Goal: Navigation & Orientation: Find specific page/section

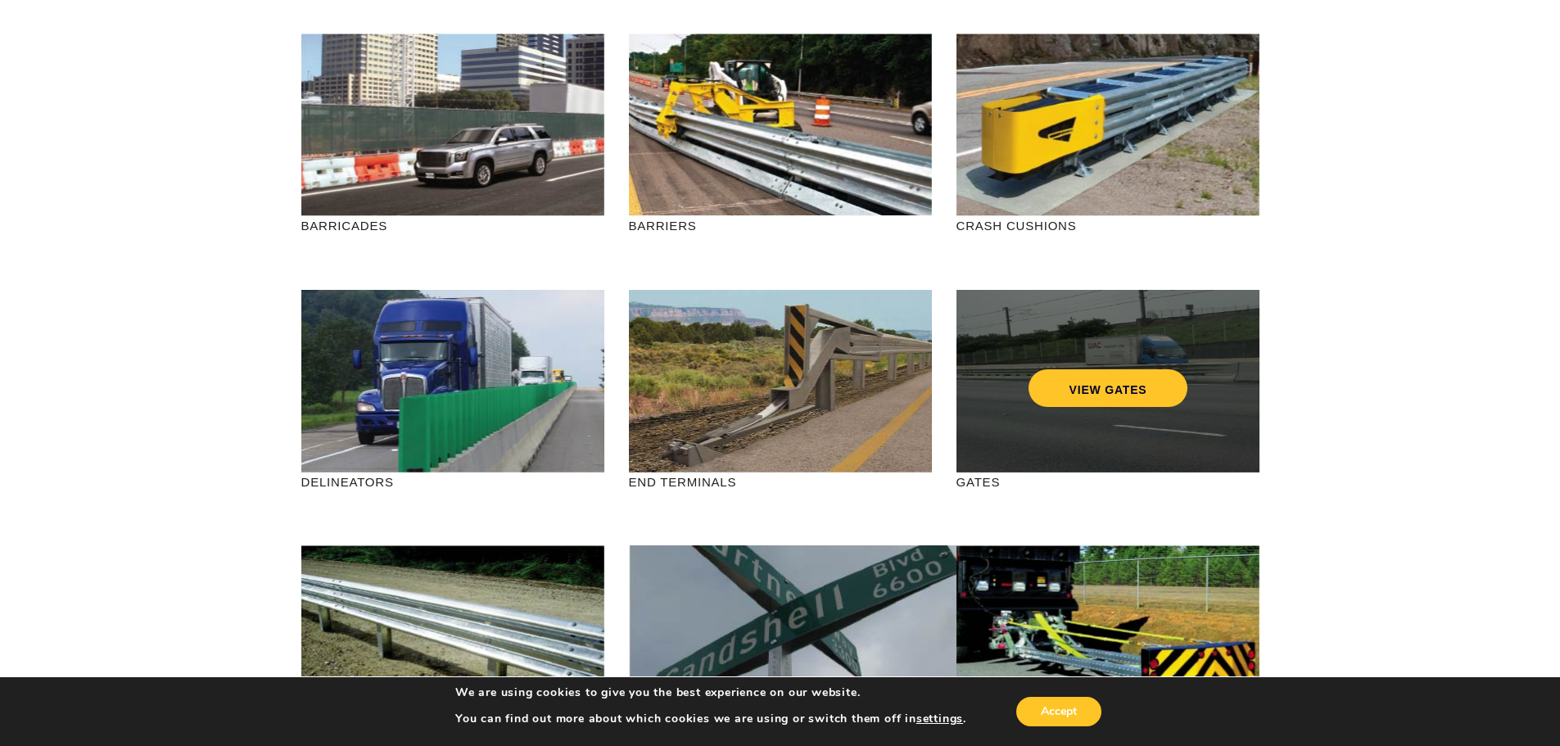
scroll to position [164, 0]
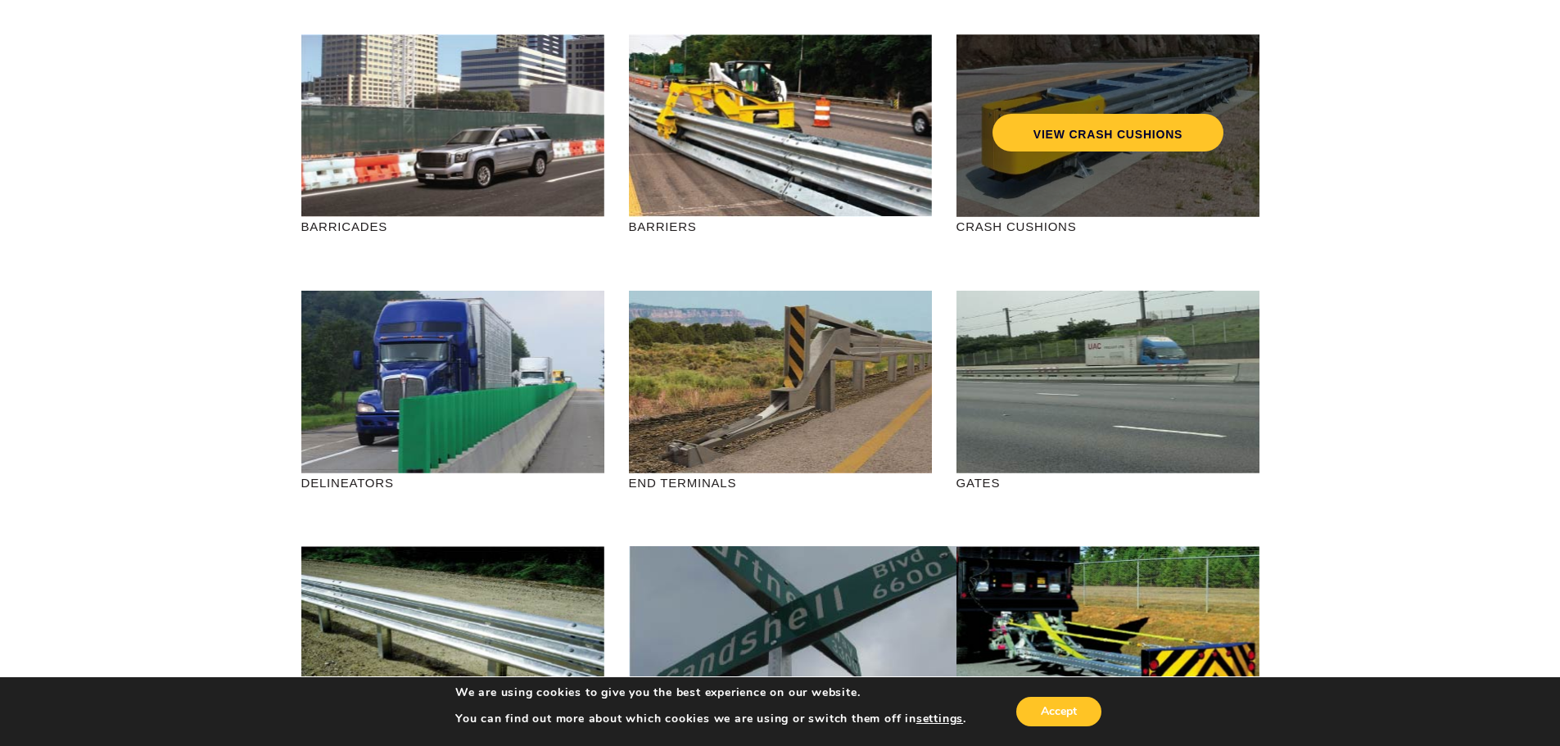
click at [1055, 180] on div "VIEW CRASH CUSHIONS" at bounding box center [1107, 125] width 303 height 183
click at [1069, 136] on link "VIEW CRASH CUSHIONS" at bounding box center [1106, 133] width 231 height 38
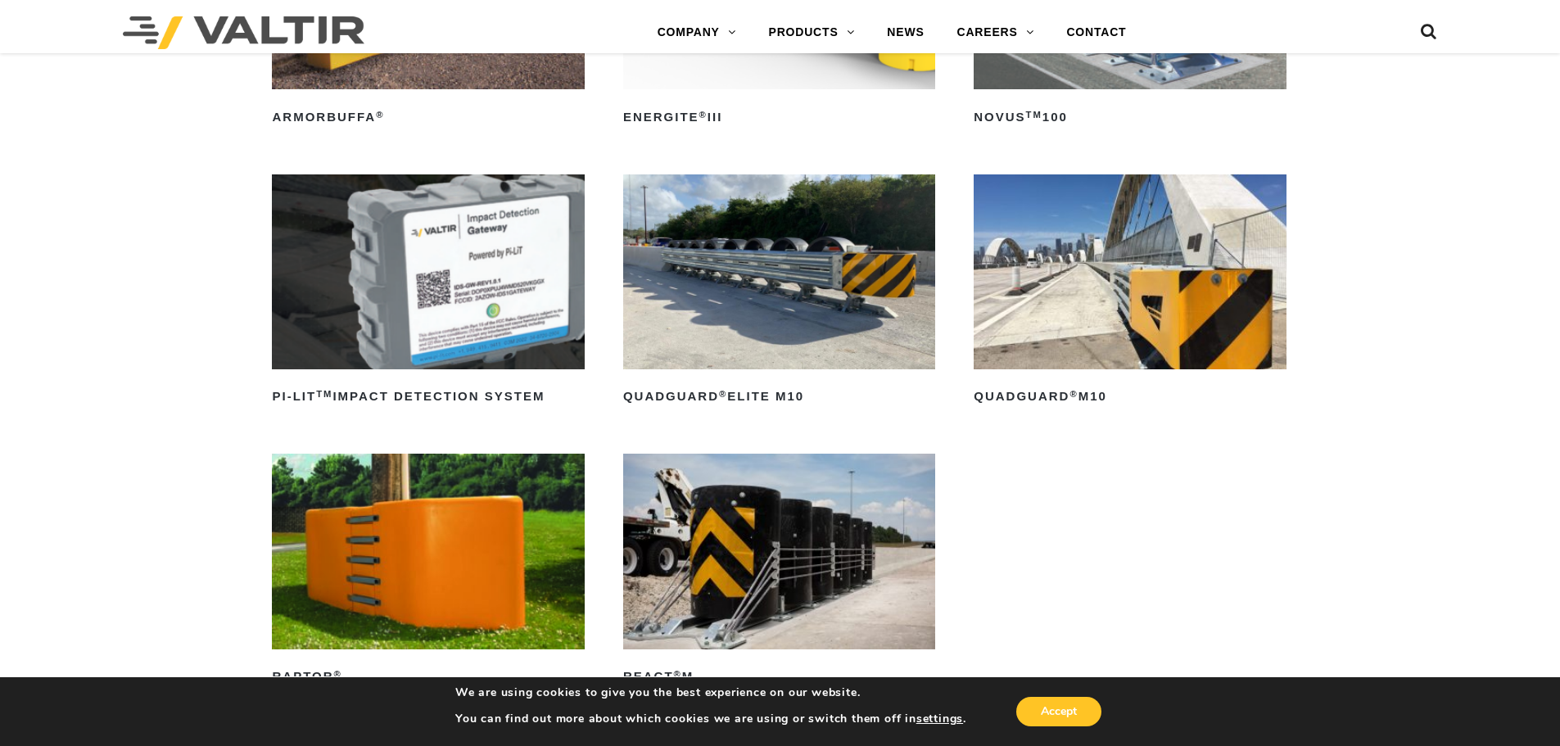
scroll to position [409, 0]
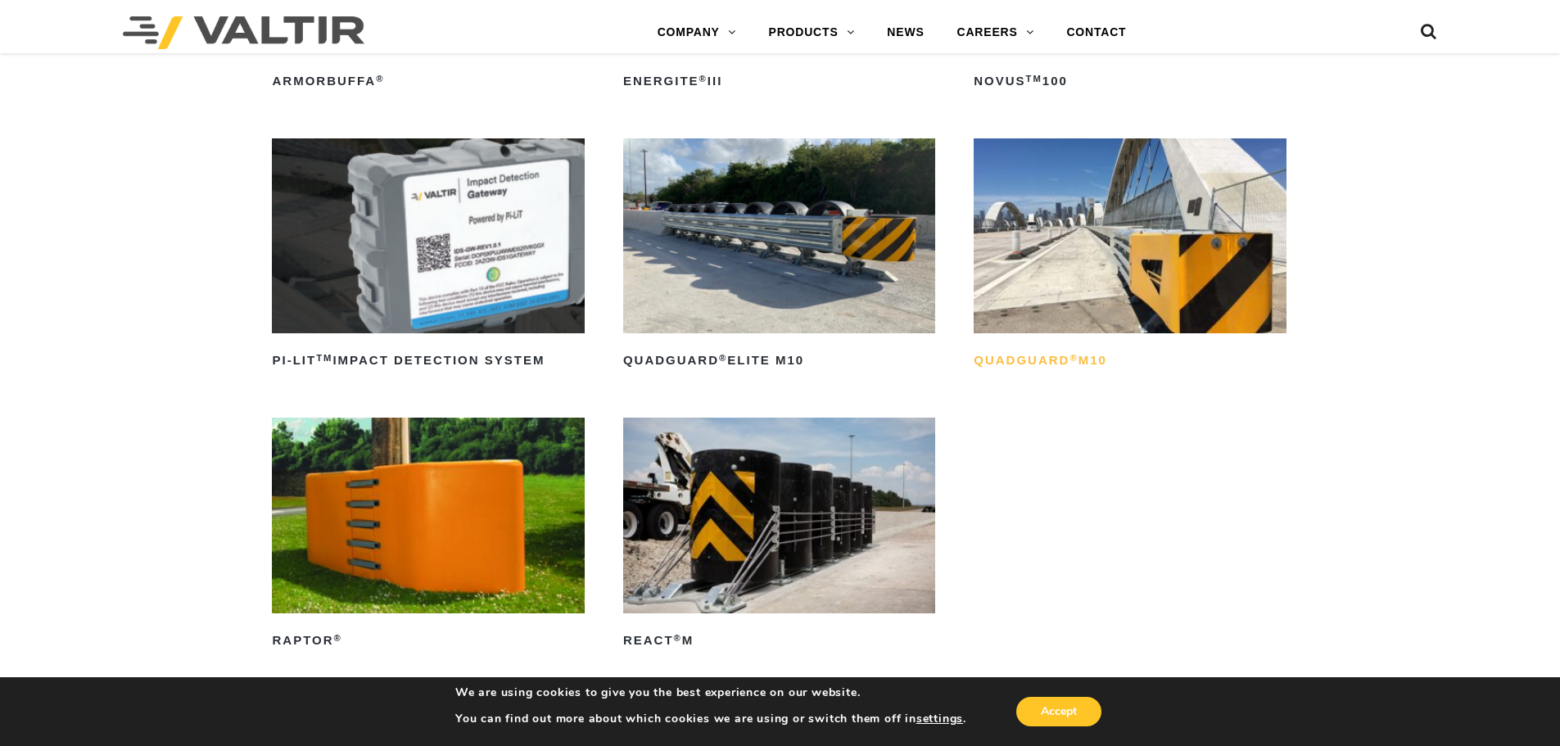
click at [1068, 359] on h2 "QuadGuard ® M10" at bounding box center [1129, 361] width 312 height 26
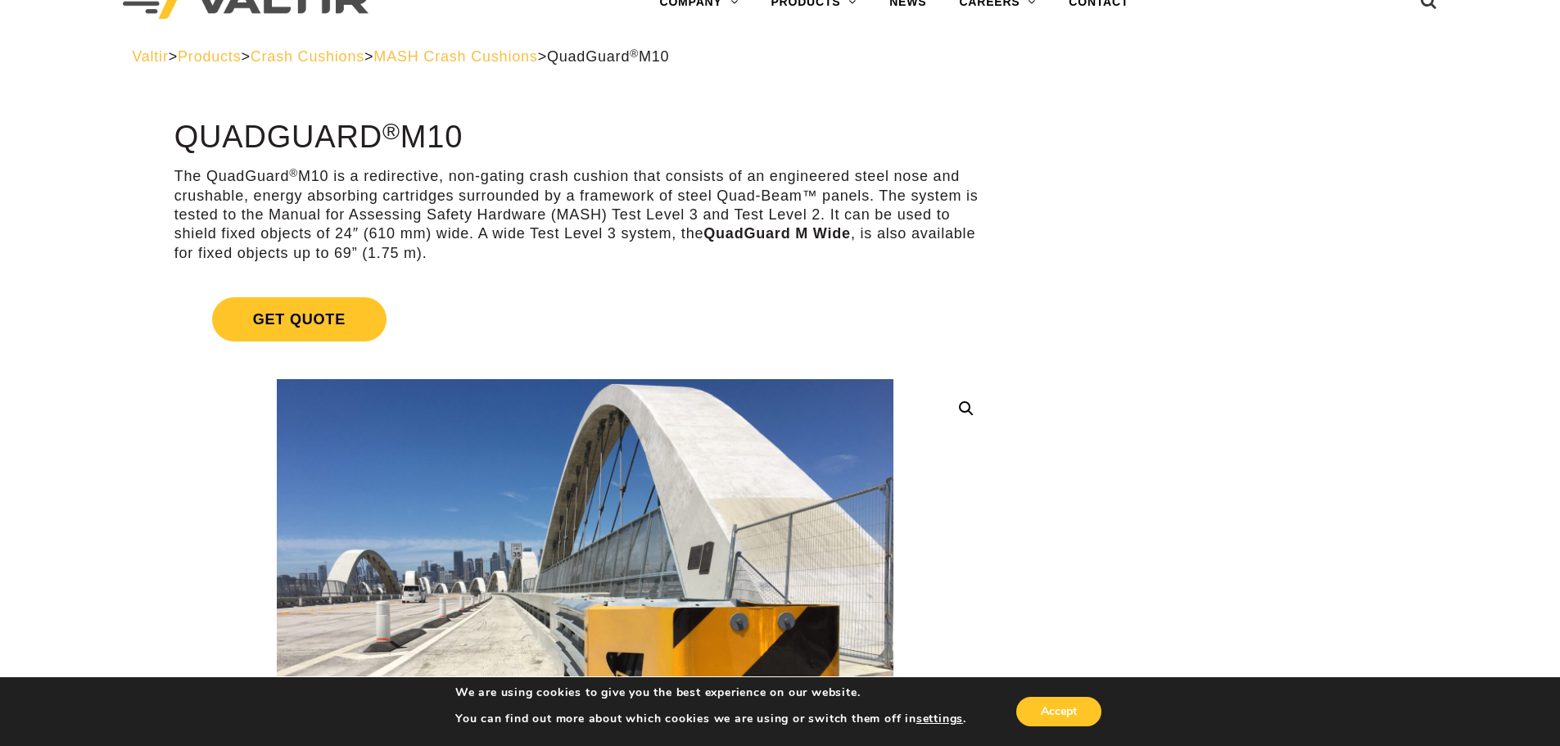
scroll to position [82, 0]
